Goal: Navigation & Orientation: Find specific page/section

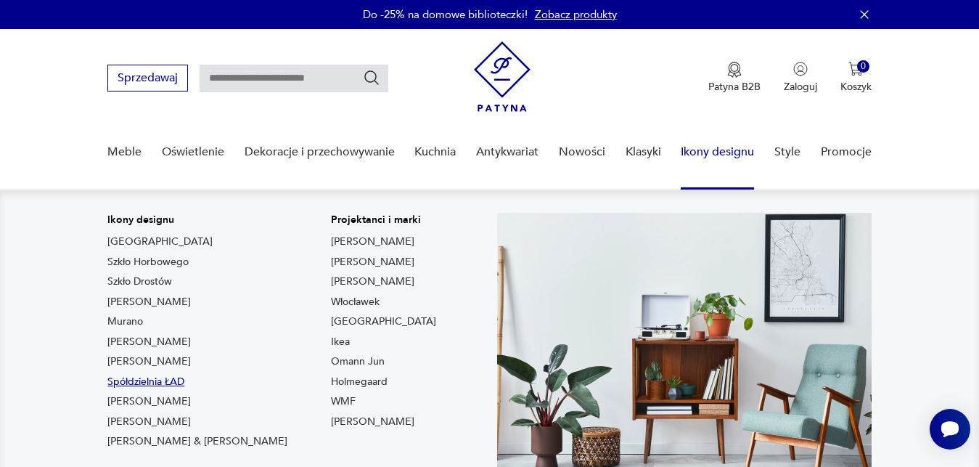
click at [168, 382] on link "Spółdzielnia ŁAD" at bounding box center [145, 382] width 77 height 15
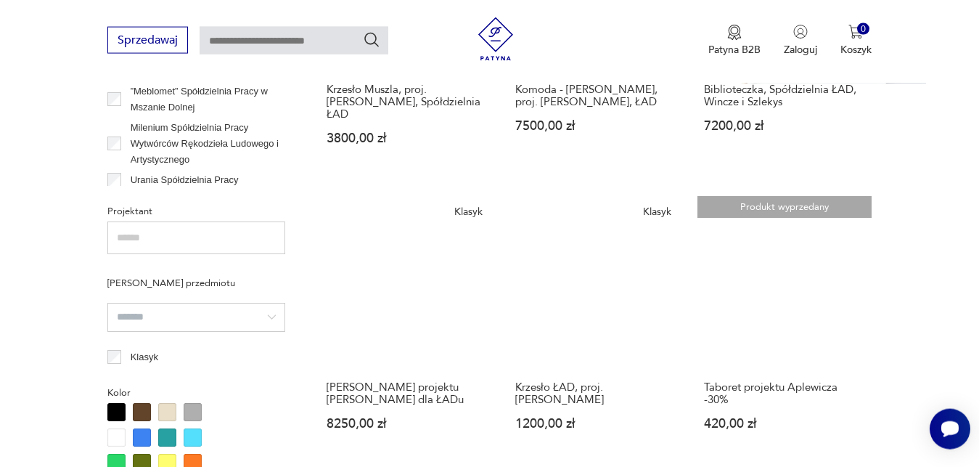
scroll to position [1070, 0]
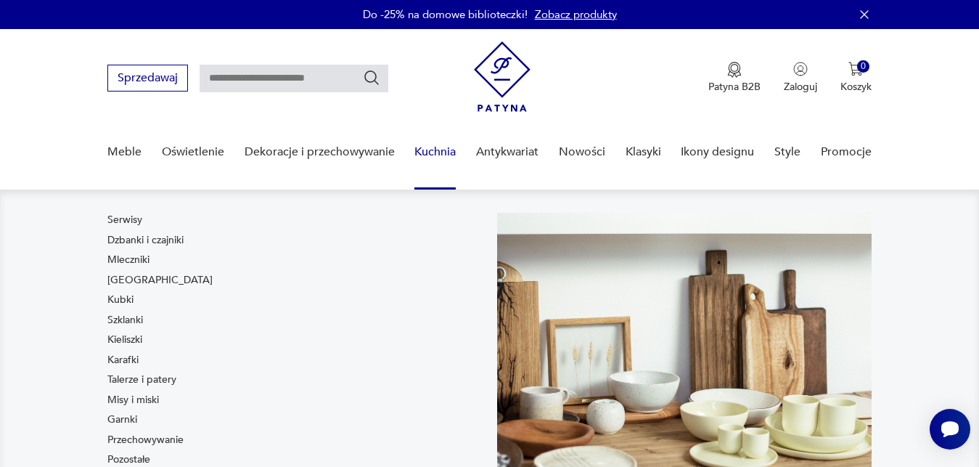
click at [435, 150] on link "Kuchnia" at bounding box center [434, 152] width 41 height 56
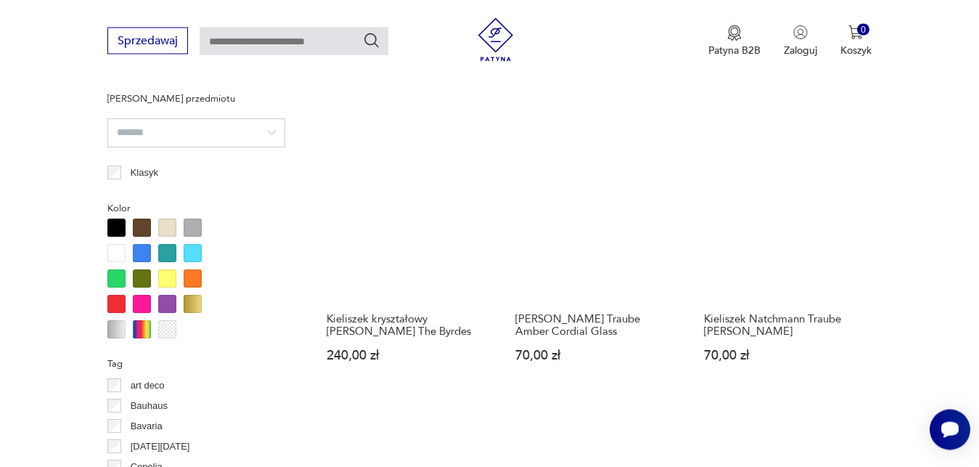
scroll to position [1145, 0]
